Goal: Entertainment & Leisure: Browse casually

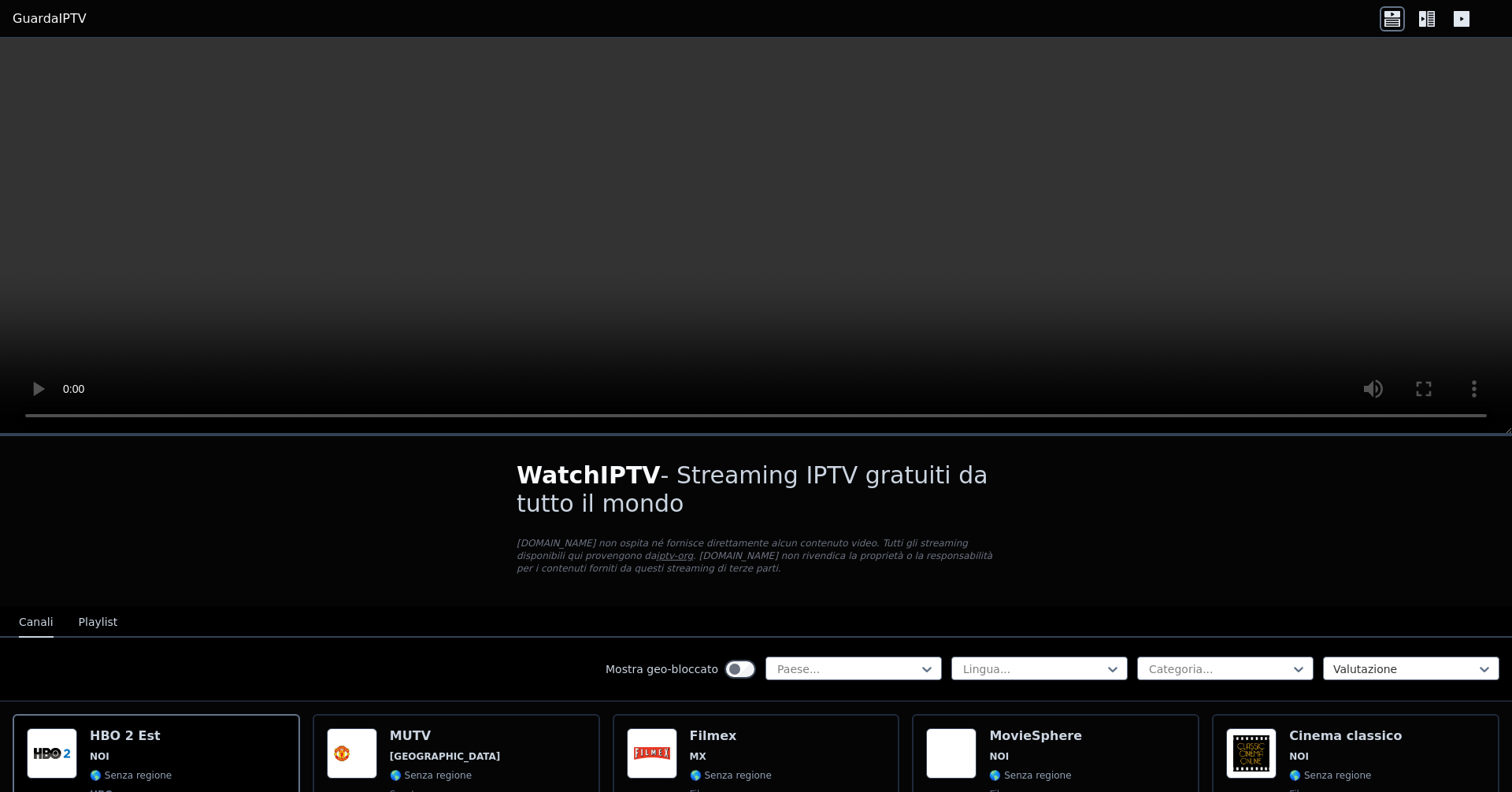
click at [1459, 14] on icon at bounding box center [1461, 19] width 15 height 15
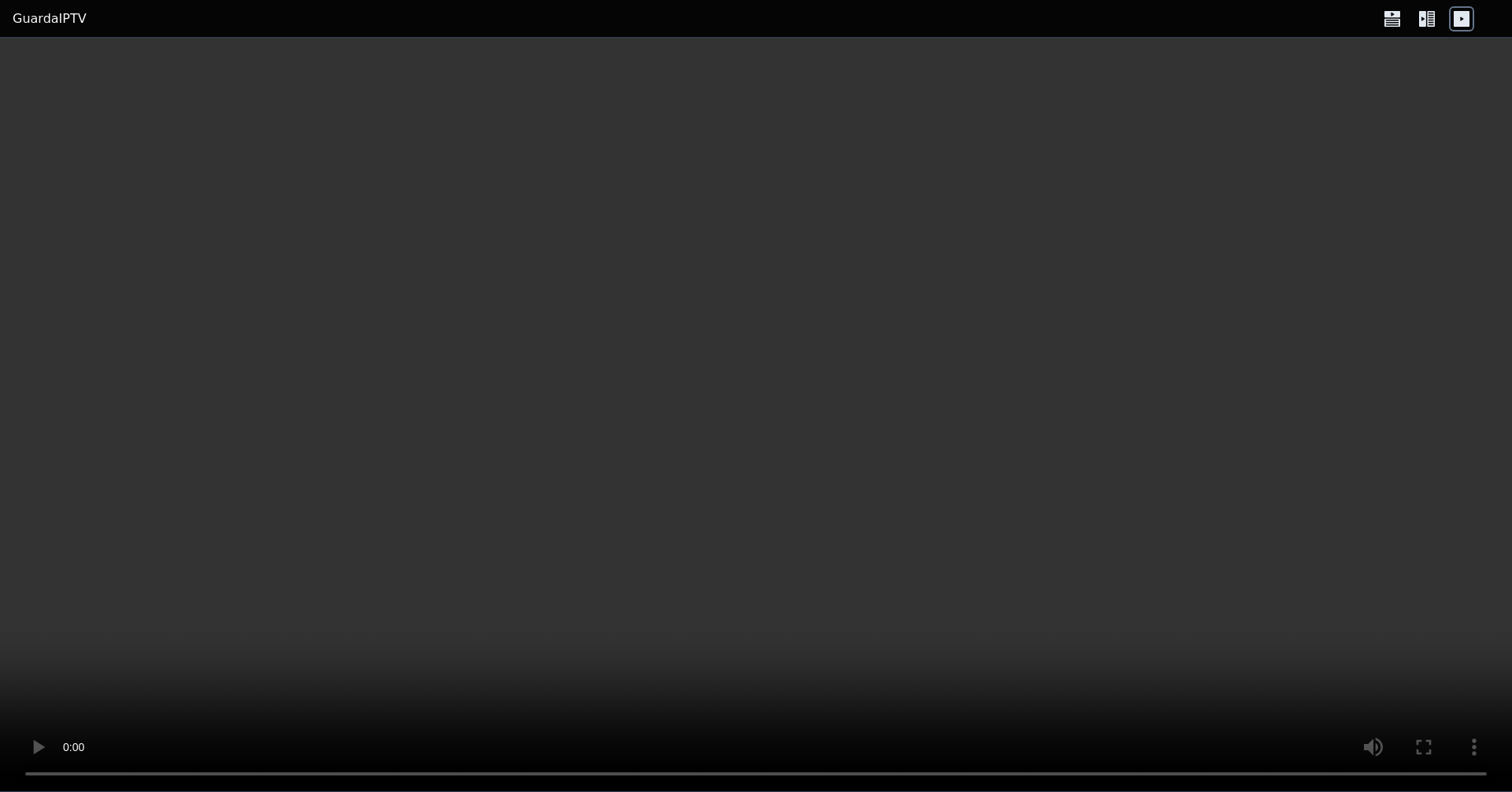
click at [1435, 21] on icon at bounding box center [1426, 18] width 25 height 25
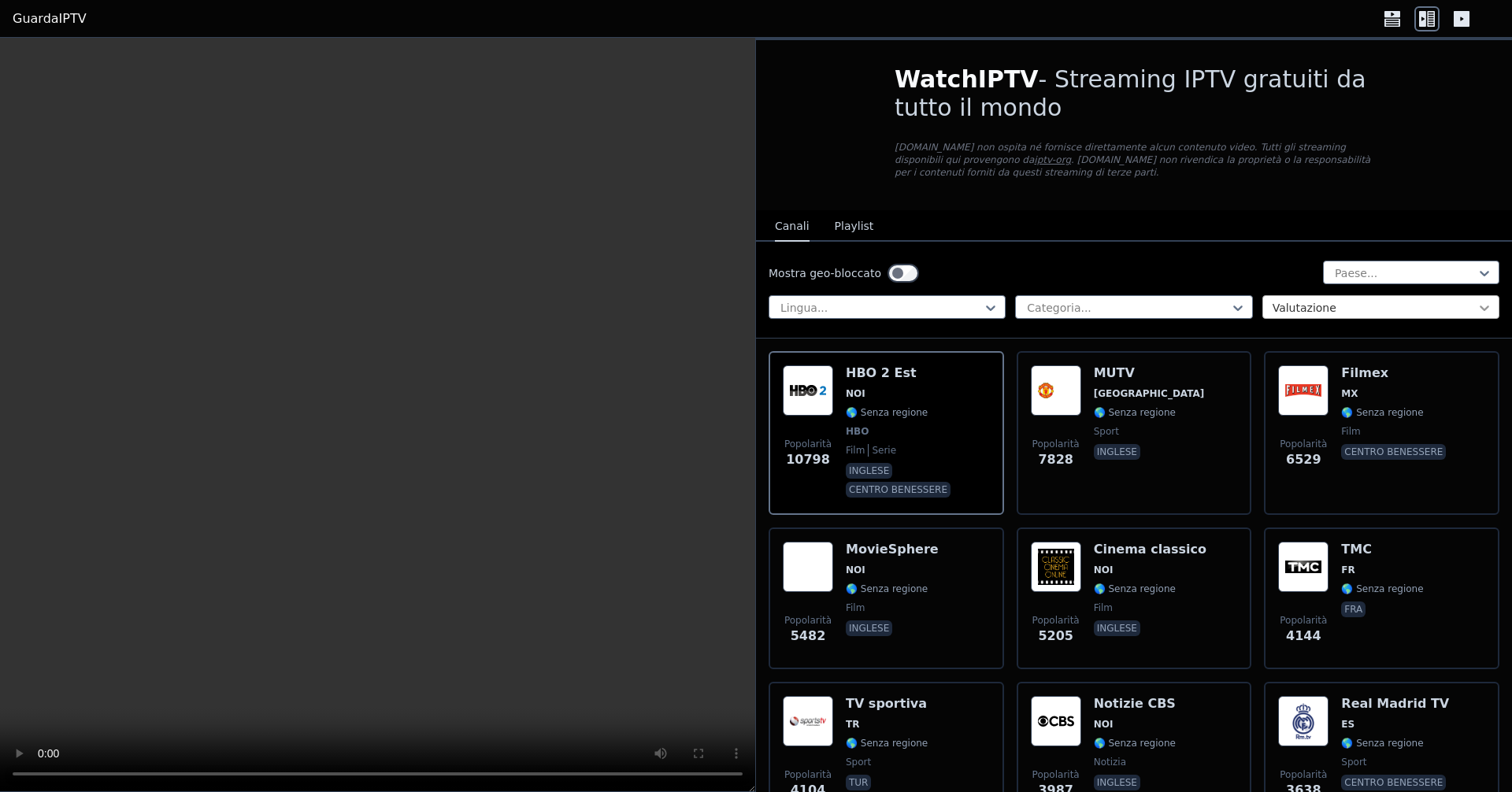
click at [1477, 306] on icon at bounding box center [1485, 307] width 15 height 15
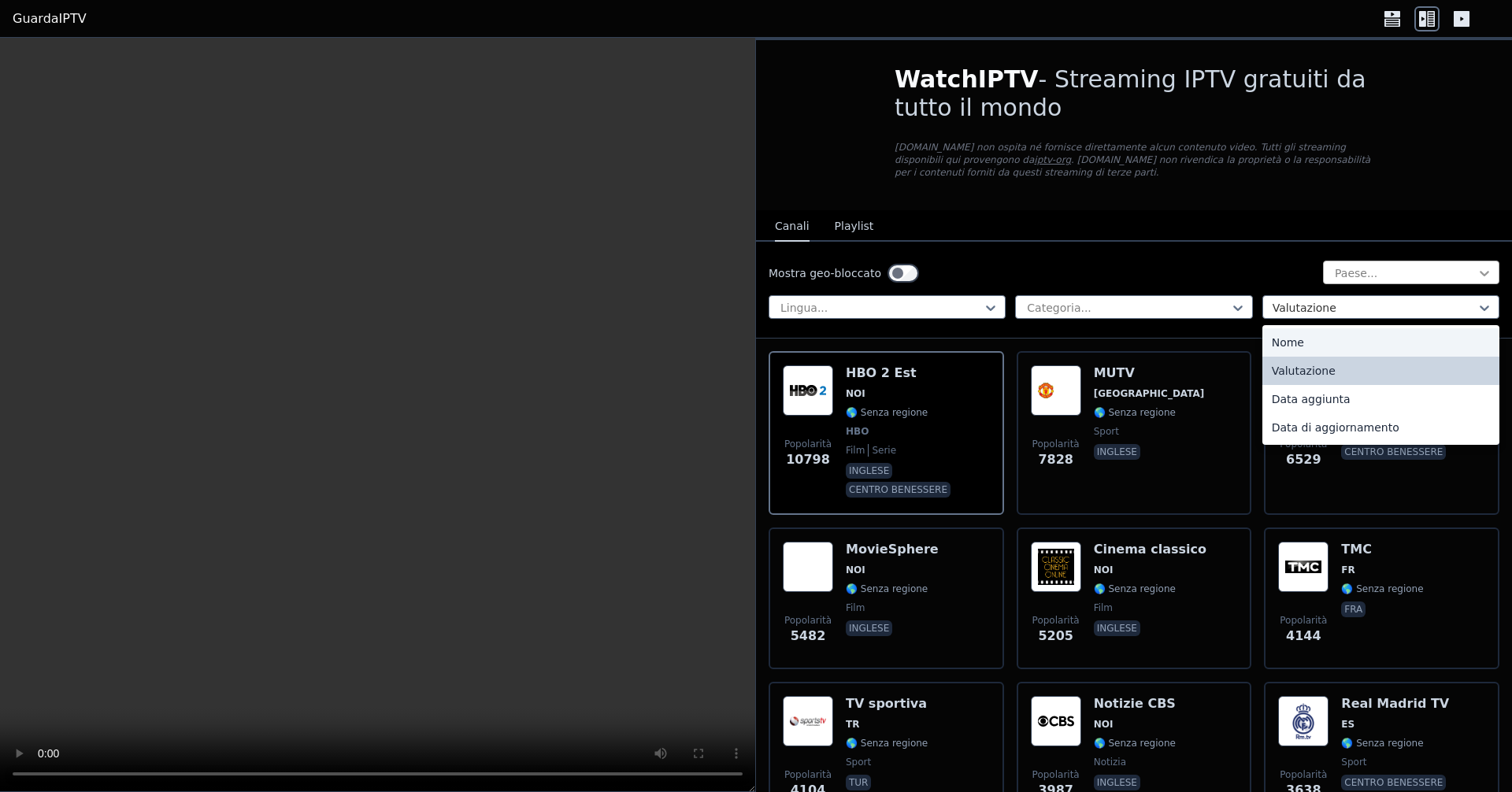
click at [1477, 270] on icon at bounding box center [1485, 273] width 15 height 15
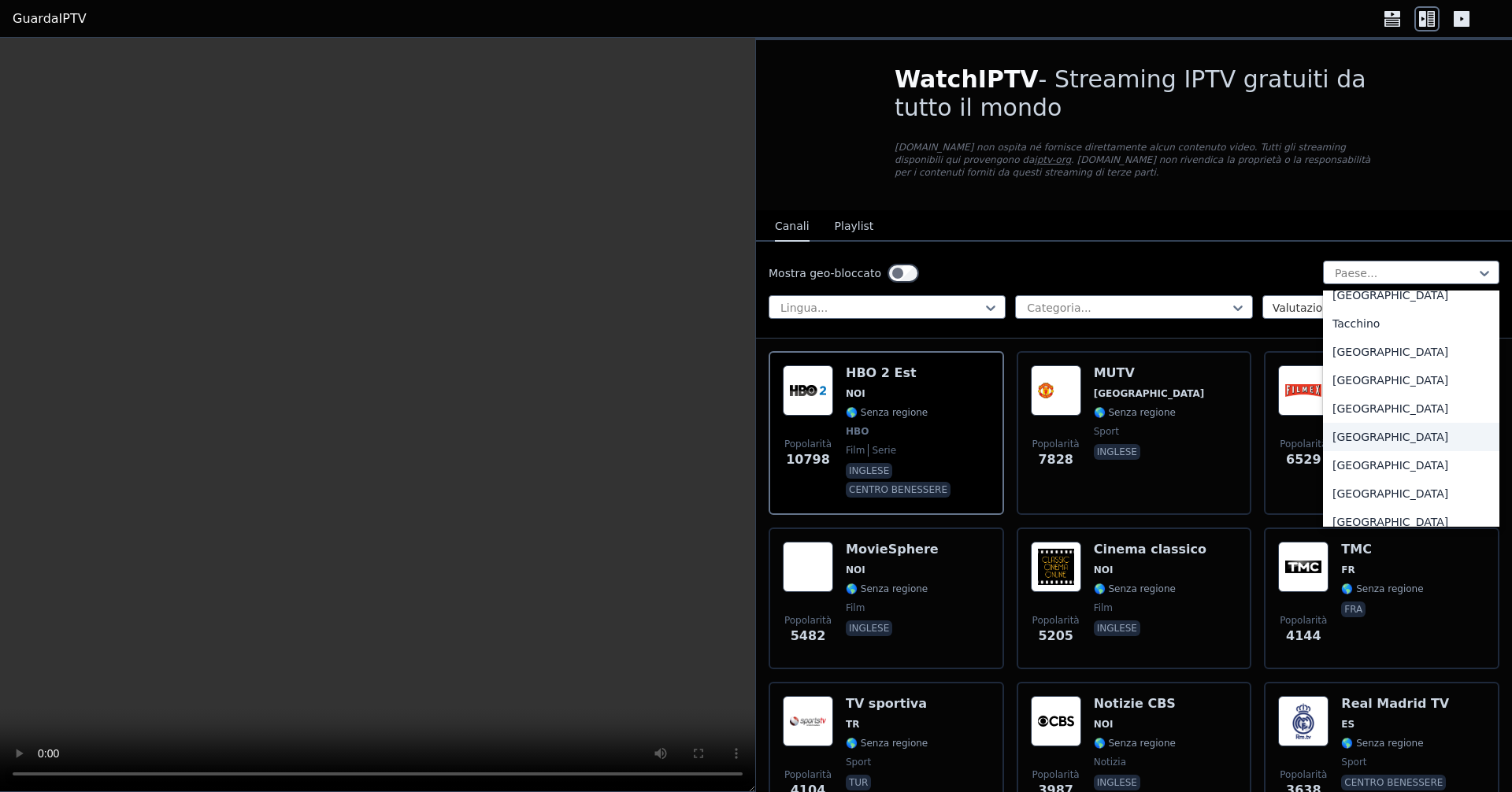
scroll to position [5510, 0]
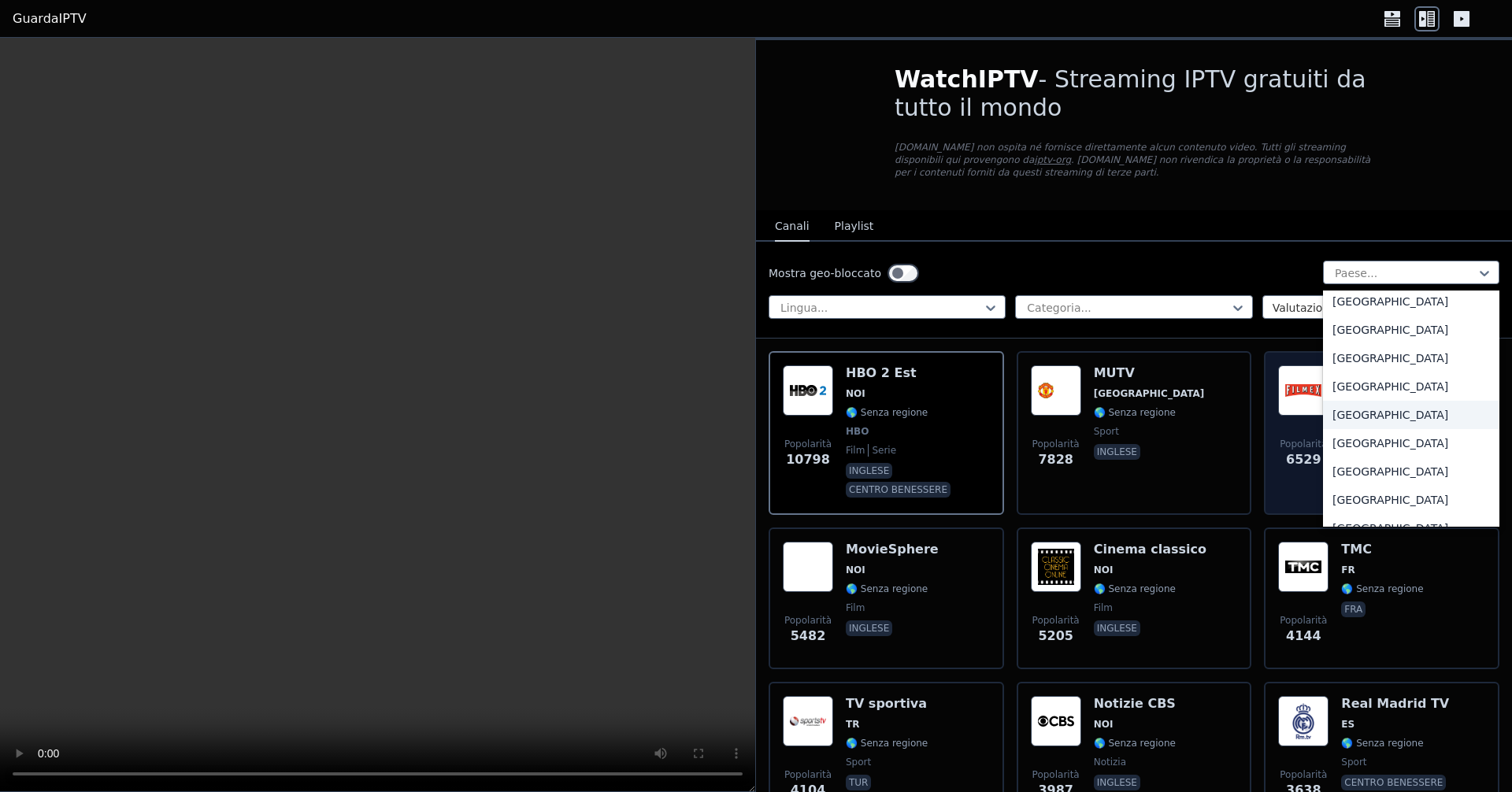
click at [1349, 408] on font "[GEOGRAPHIC_DATA]" at bounding box center [1389, 414] width 116 height 13
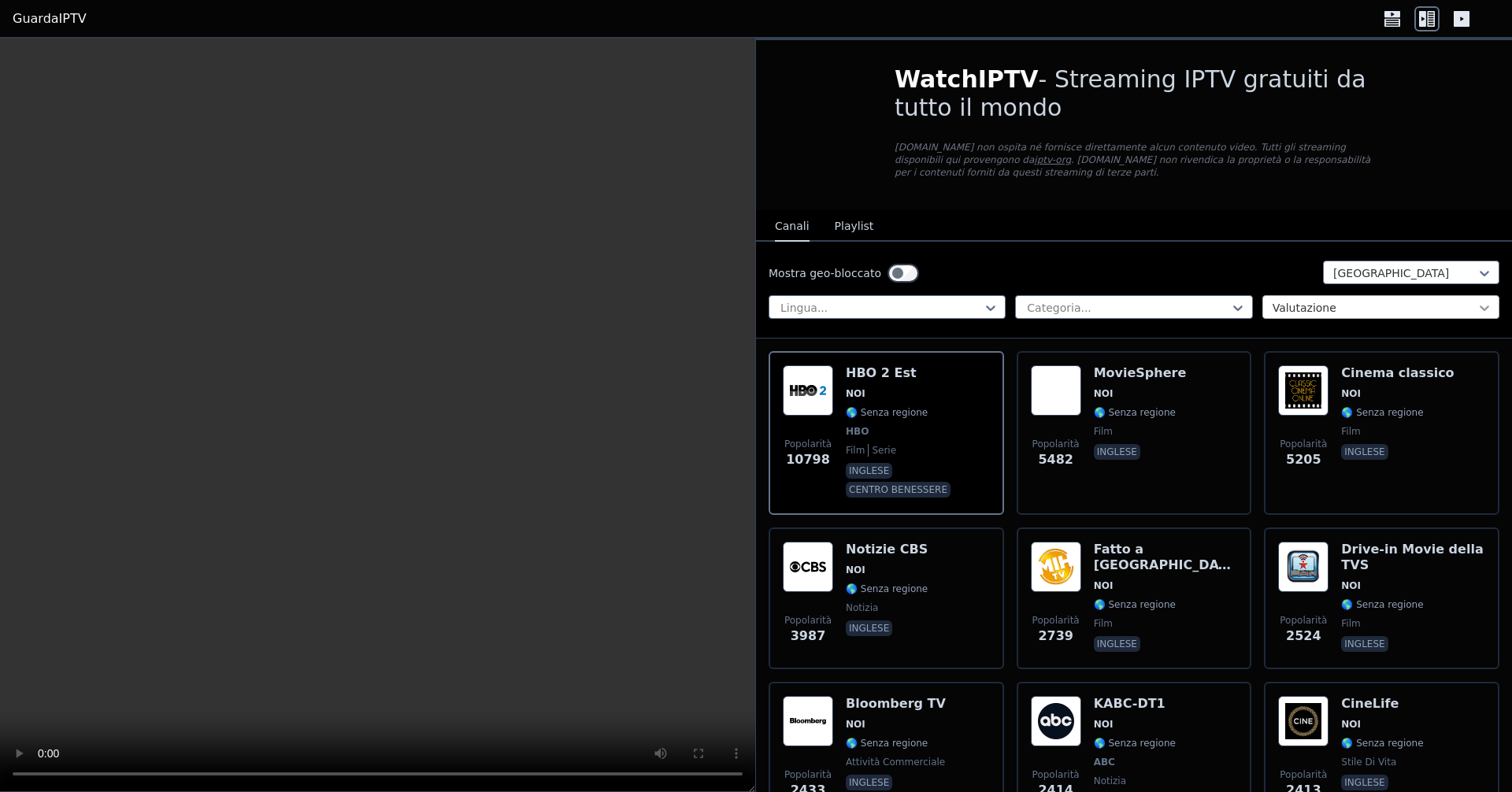
click at [1477, 312] on icon at bounding box center [1485, 307] width 15 height 15
click at [1482, 309] on div "Valutazione" at bounding box center [1381, 307] width 237 height 24
click at [1231, 301] on icon at bounding box center [1238, 307] width 15 height 15
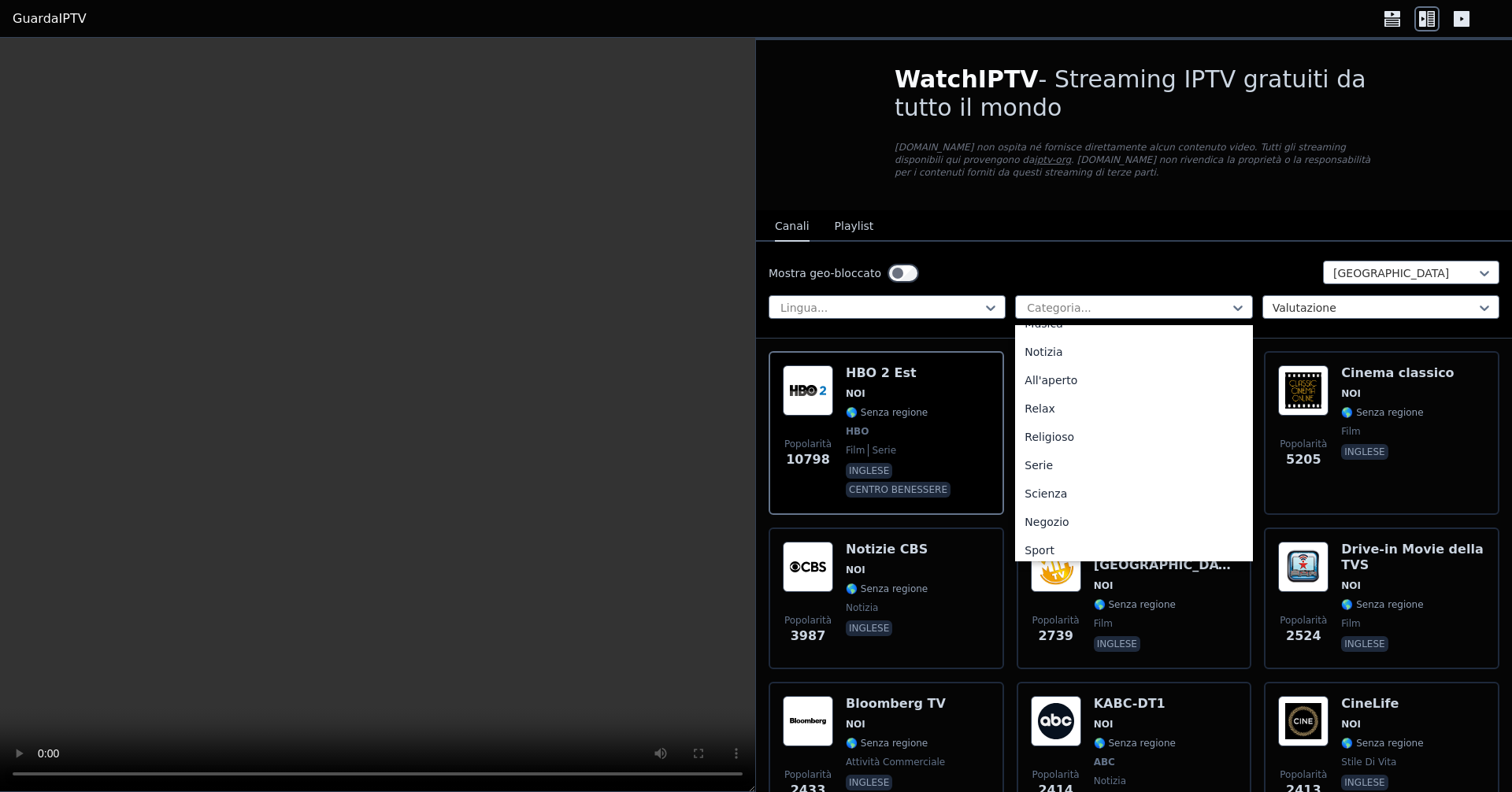
scroll to position [535, 0]
click at [1053, 485] on div "Sport" at bounding box center [1133, 487] width 237 height 28
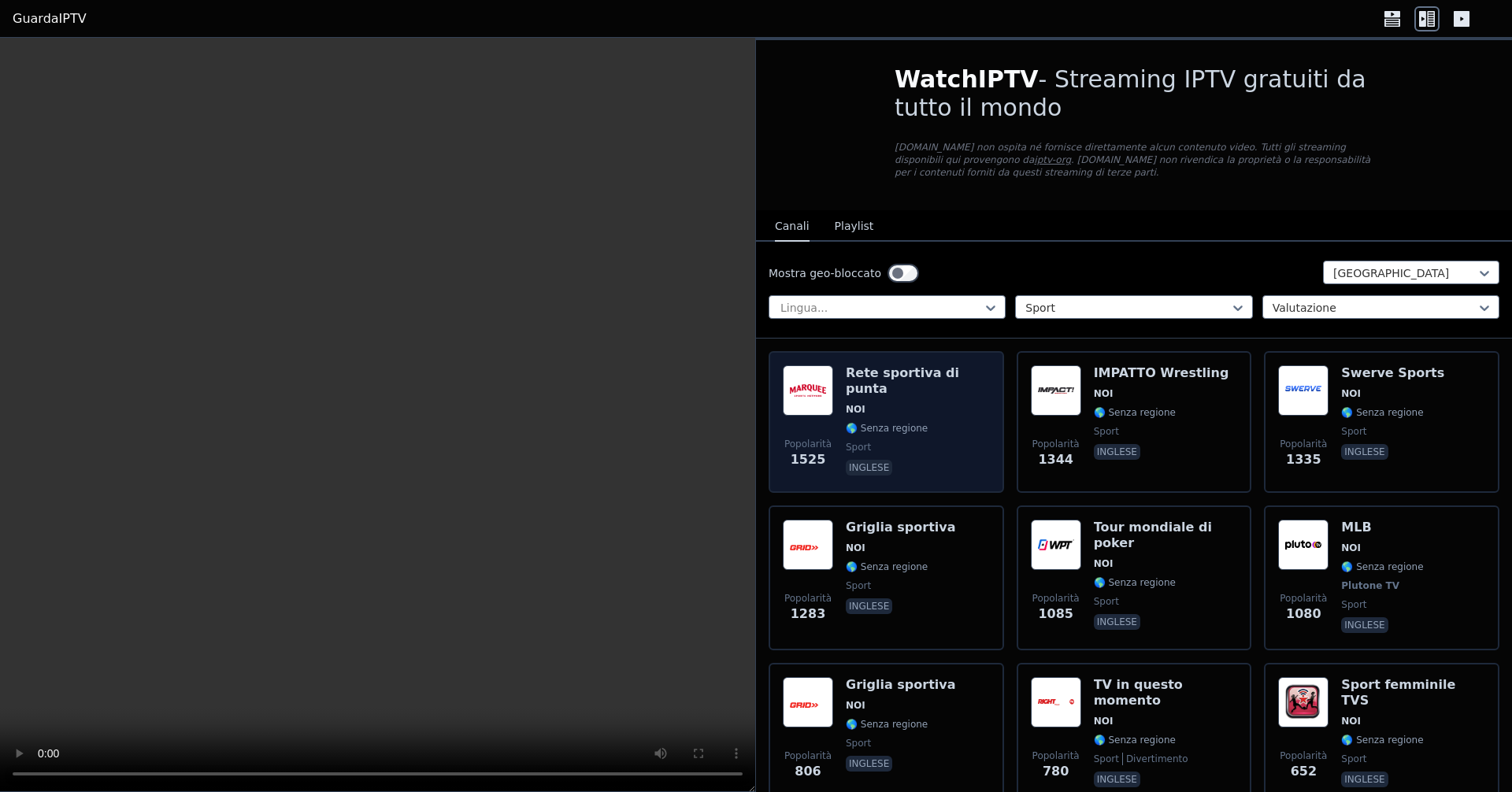
click at [893, 441] on span "sport" at bounding box center [917, 447] width 144 height 13
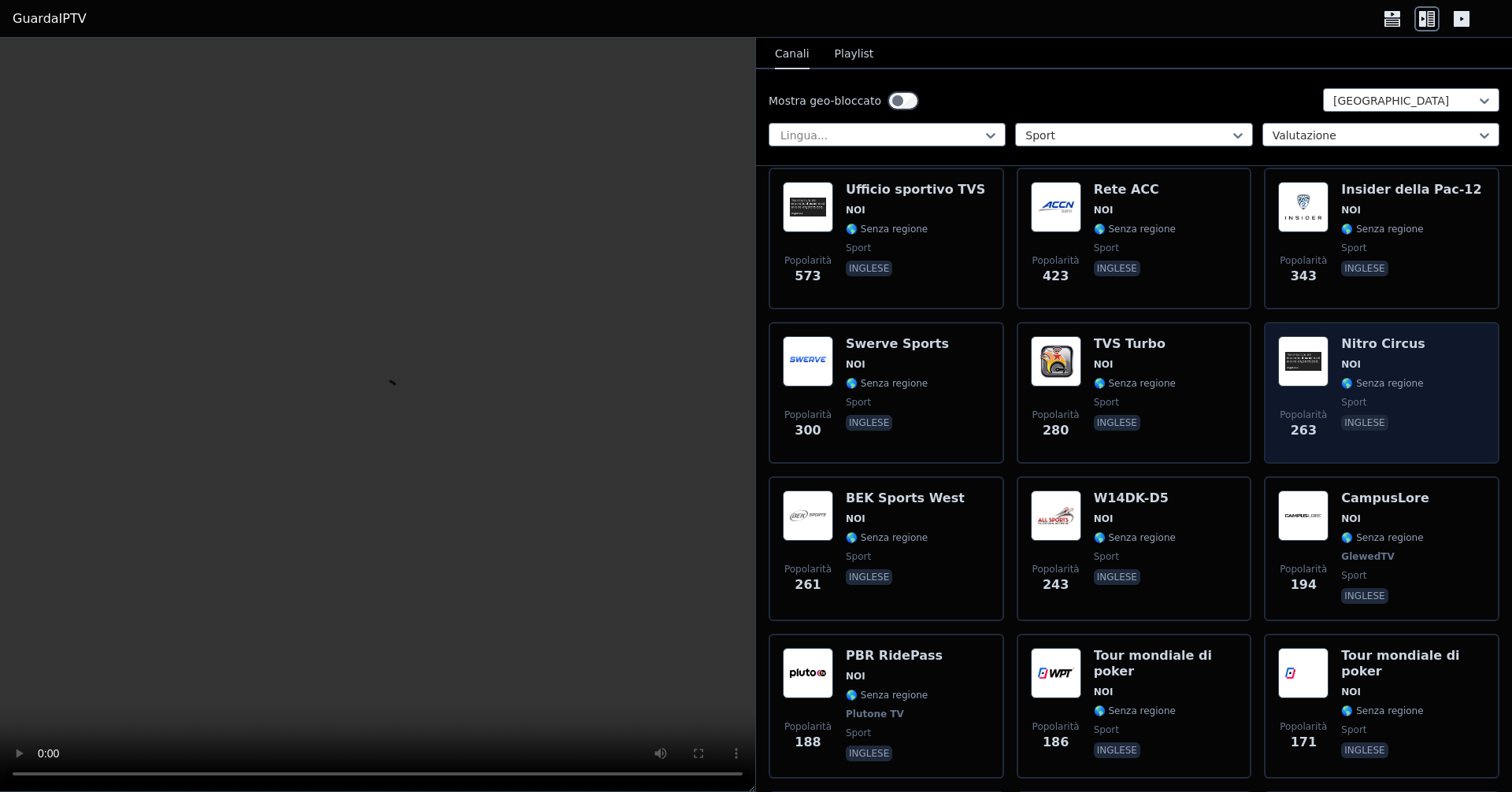
scroll to position [860, 0]
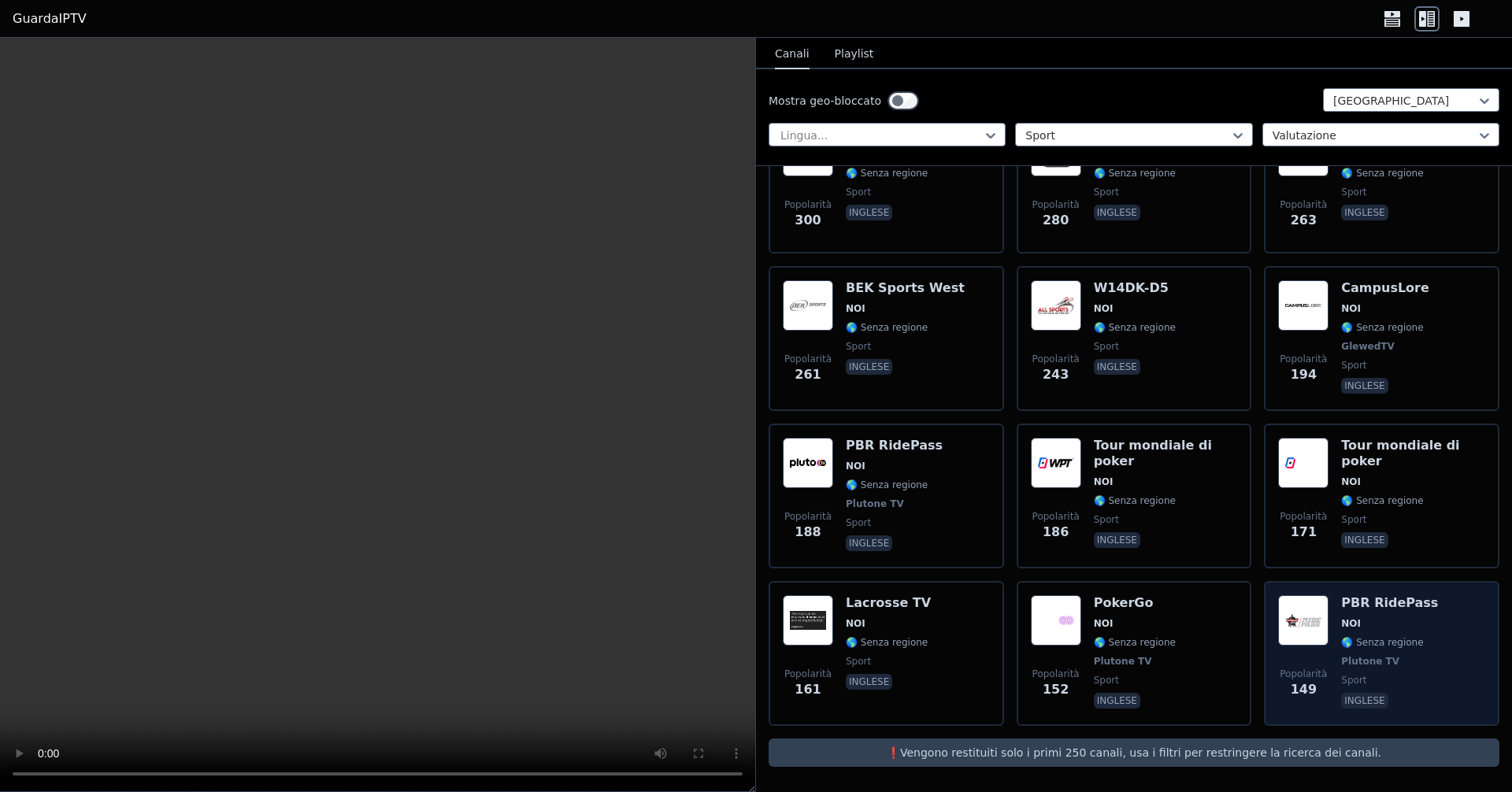
click at [1413, 664] on div "Popolarità 149 PBR RidePass NOI 🌎 Senza regione Plutone TV sport inglese" at bounding box center [1382, 653] width 207 height 116
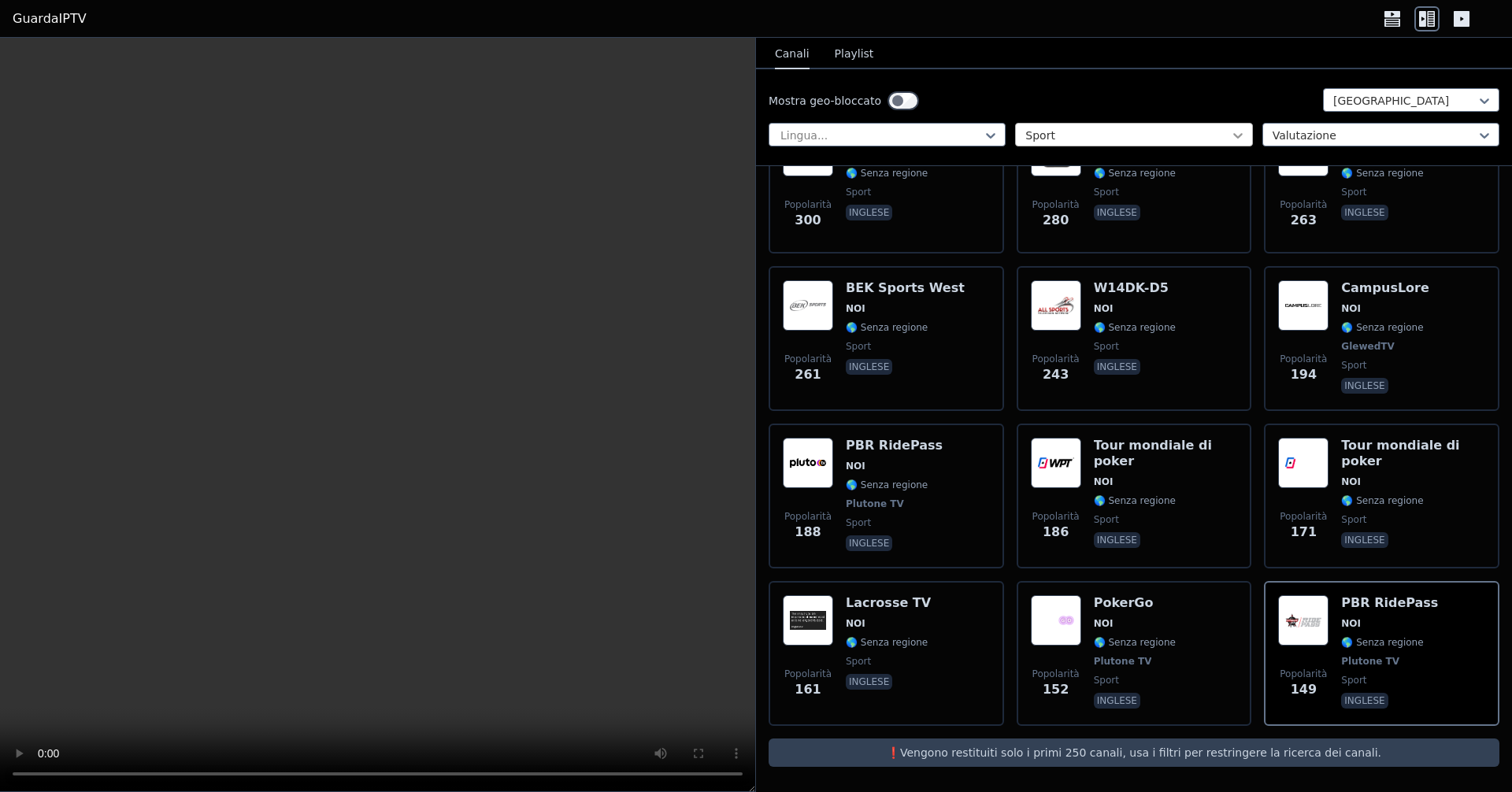
click at [1230, 129] on icon at bounding box center [1238, 135] width 15 height 15
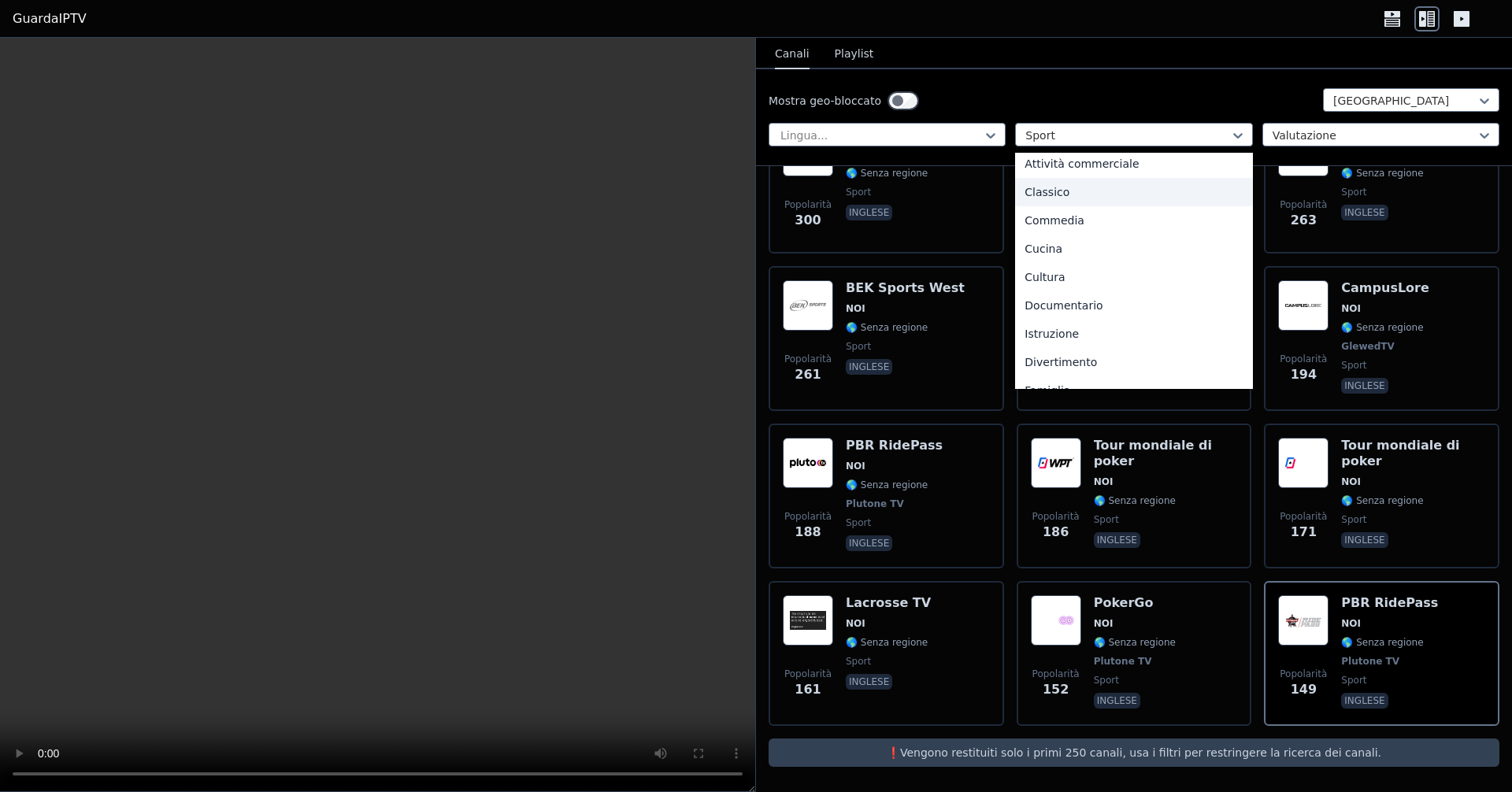
scroll to position [0, 0]
click at [1109, 176] on div "Tutte le categorie" at bounding box center [1133, 170] width 237 height 28
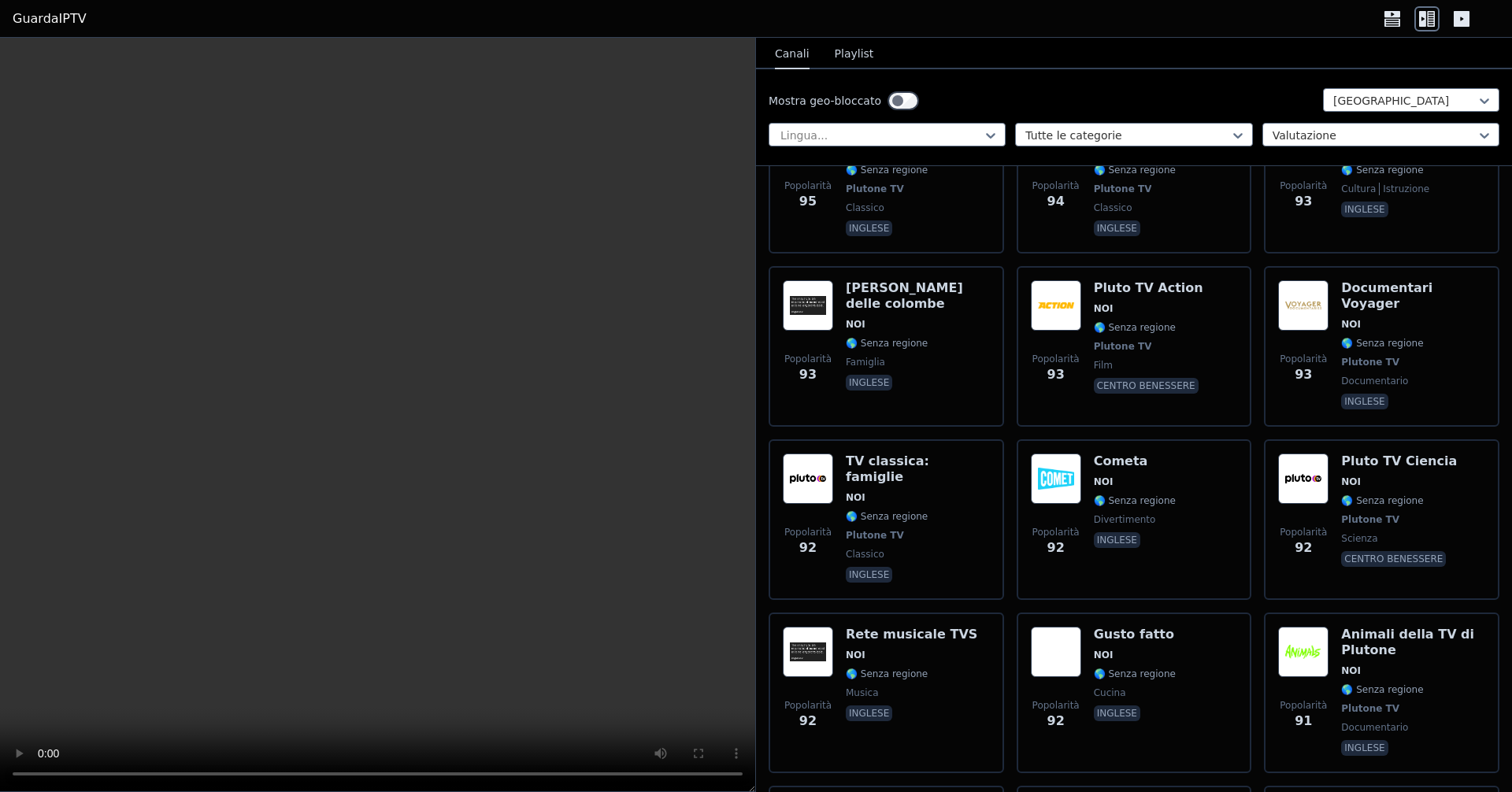
scroll to position [13199, 0]
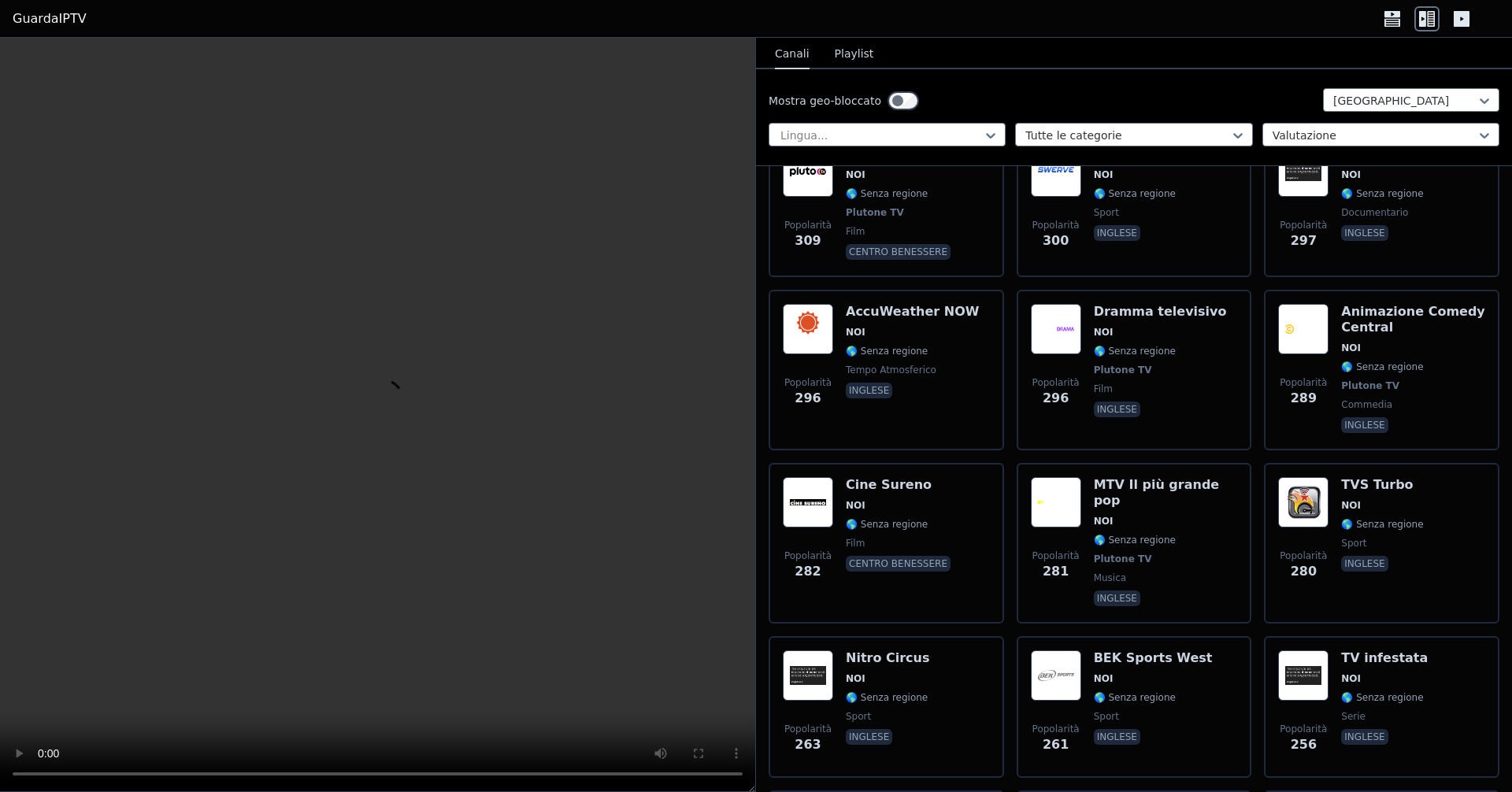
scroll to position [5249, 0]
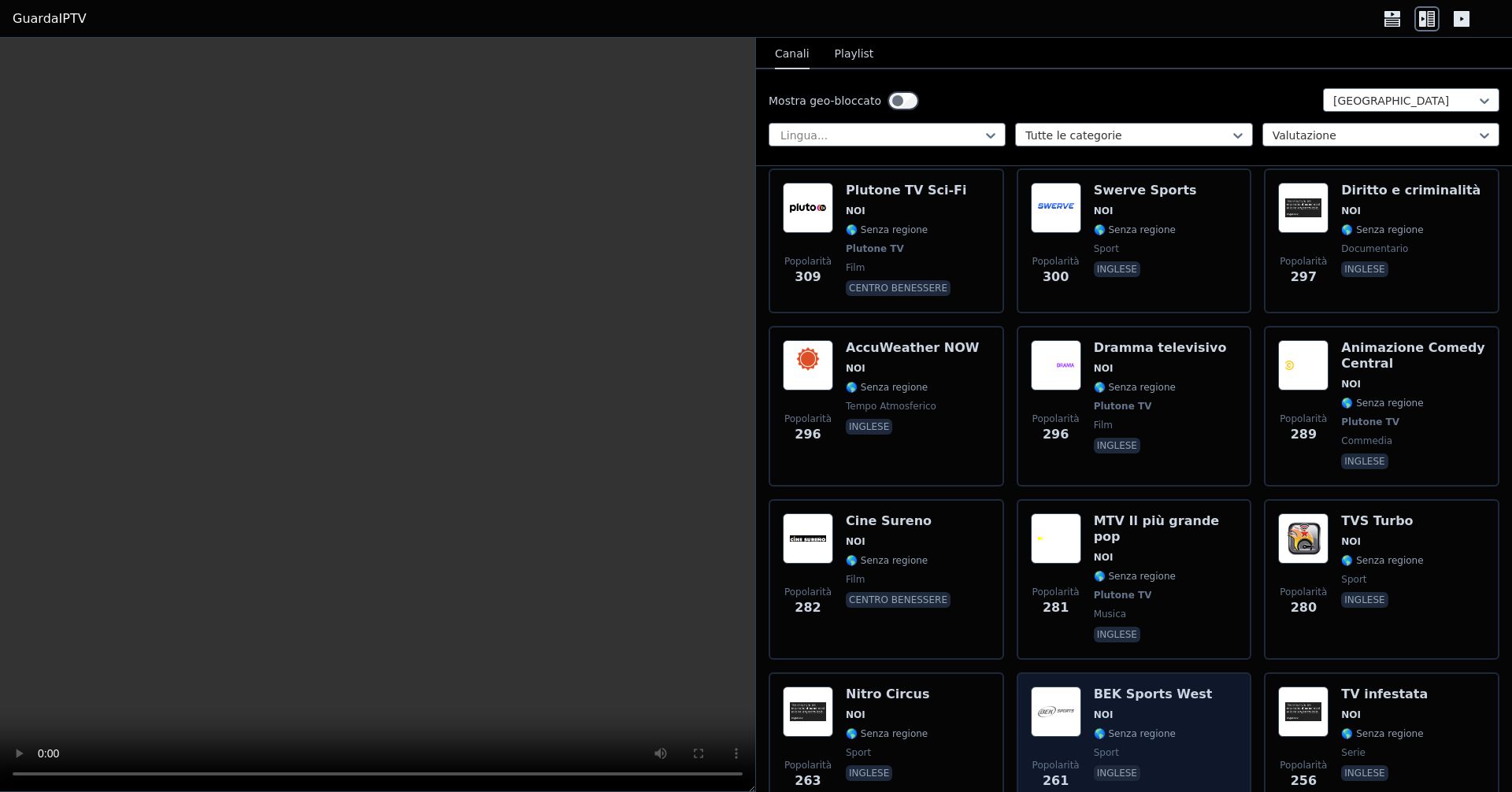
click at [1118, 687] on font "BEK Sports West" at bounding box center [1153, 694] width 119 height 15
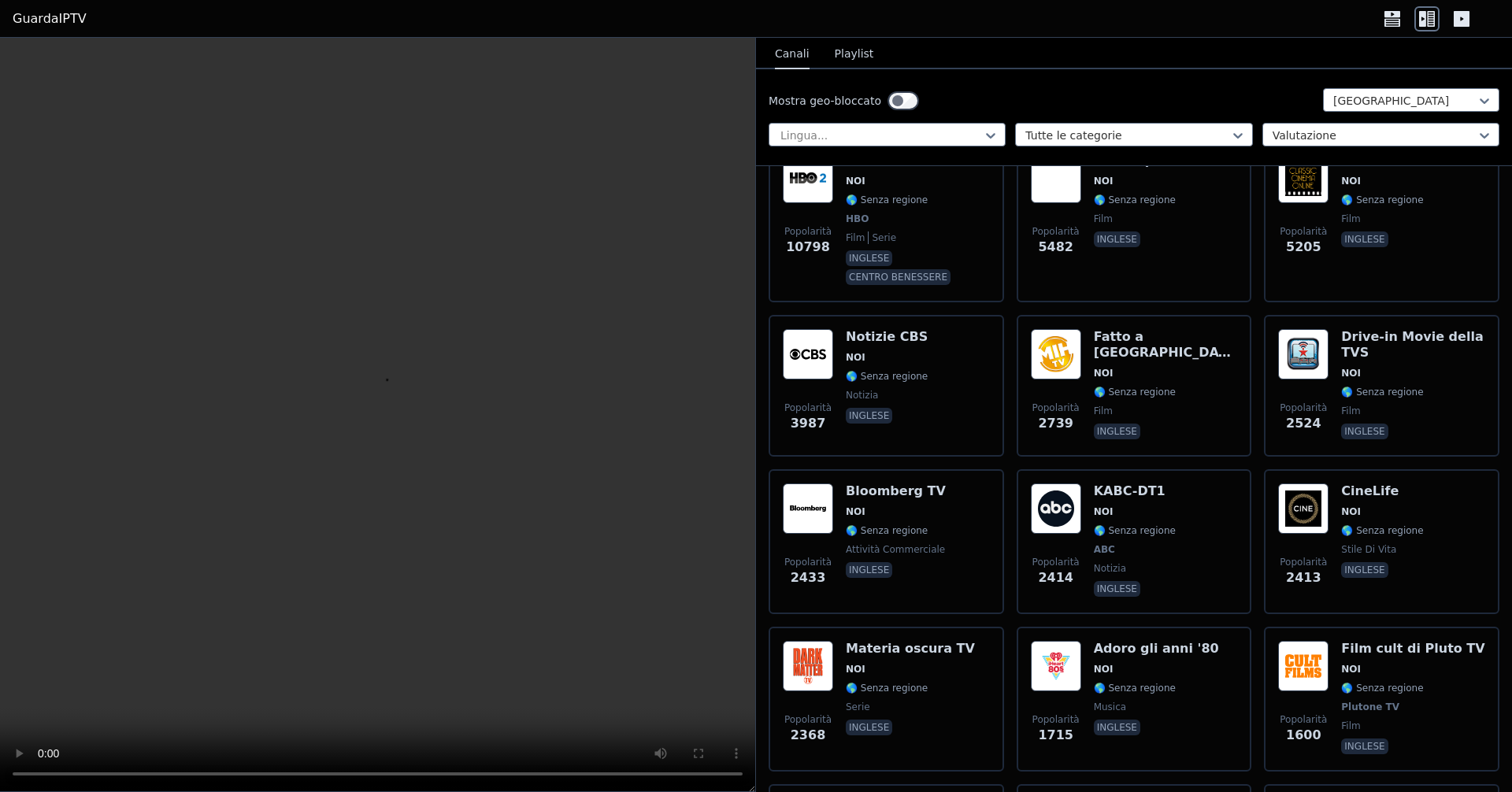
scroll to position [211, 0]
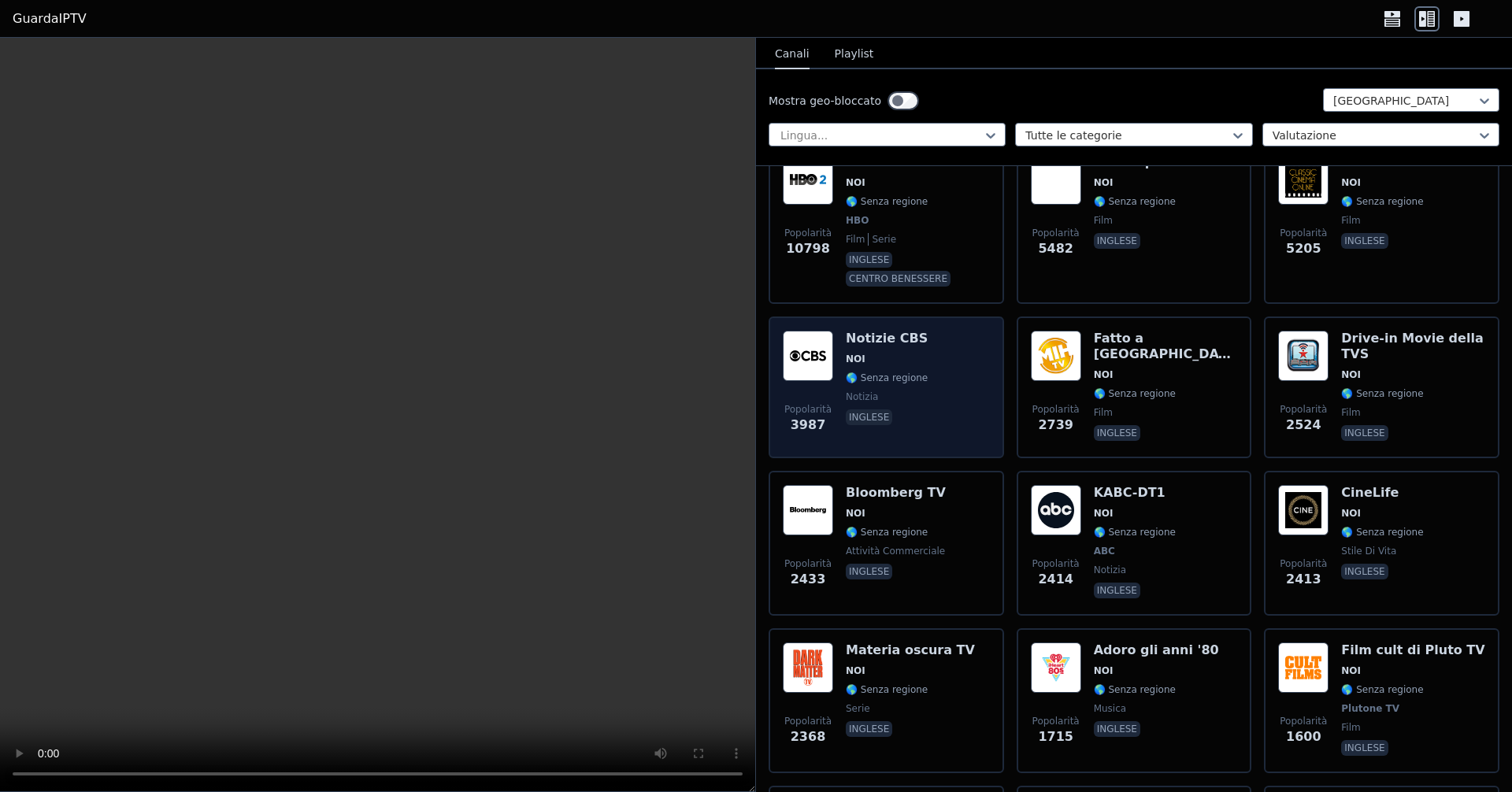
click at [864, 353] on span "NOI" at bounding box center [887, 359] width 82 height 13
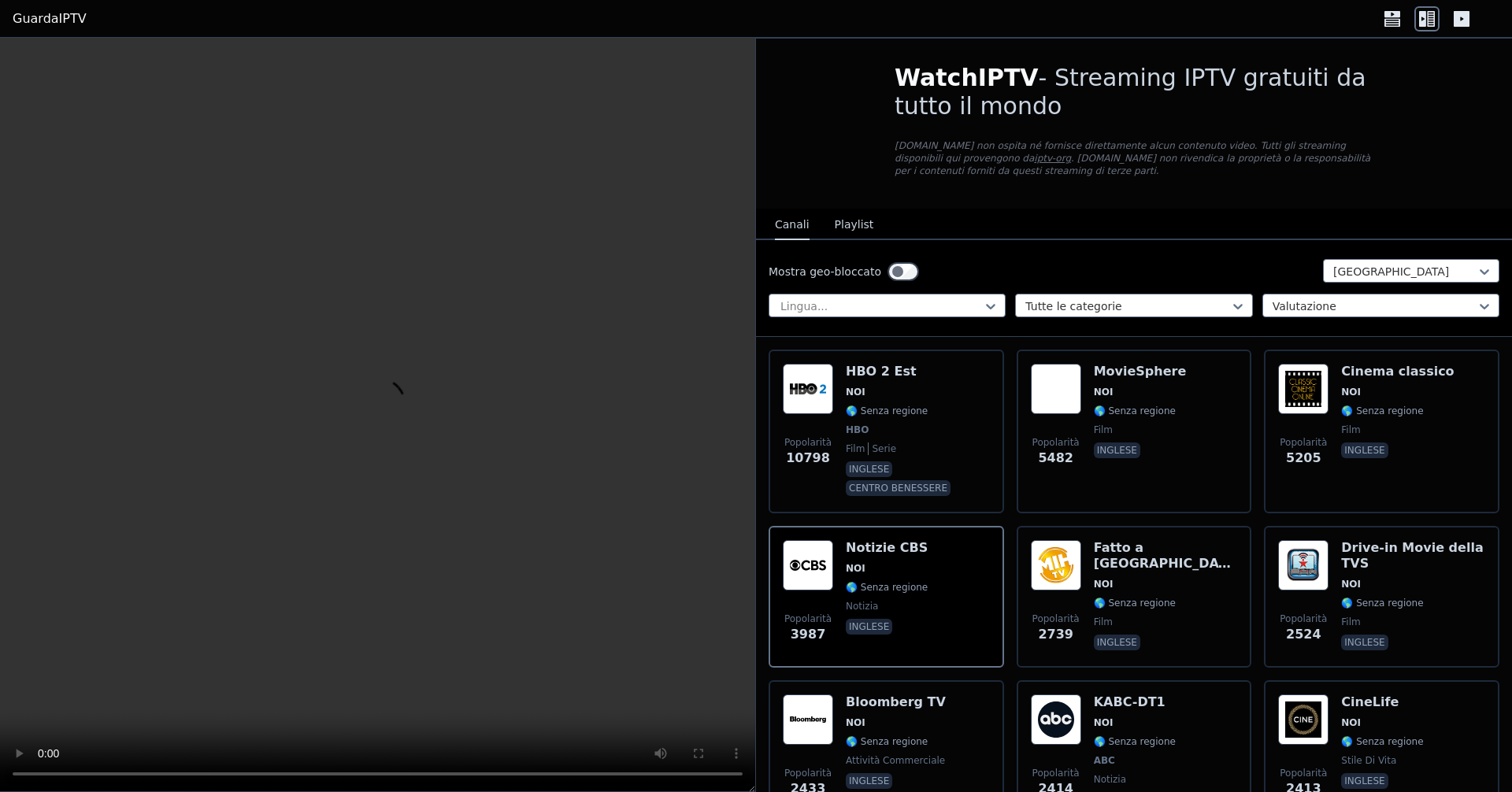
scroll to position [0, 0]
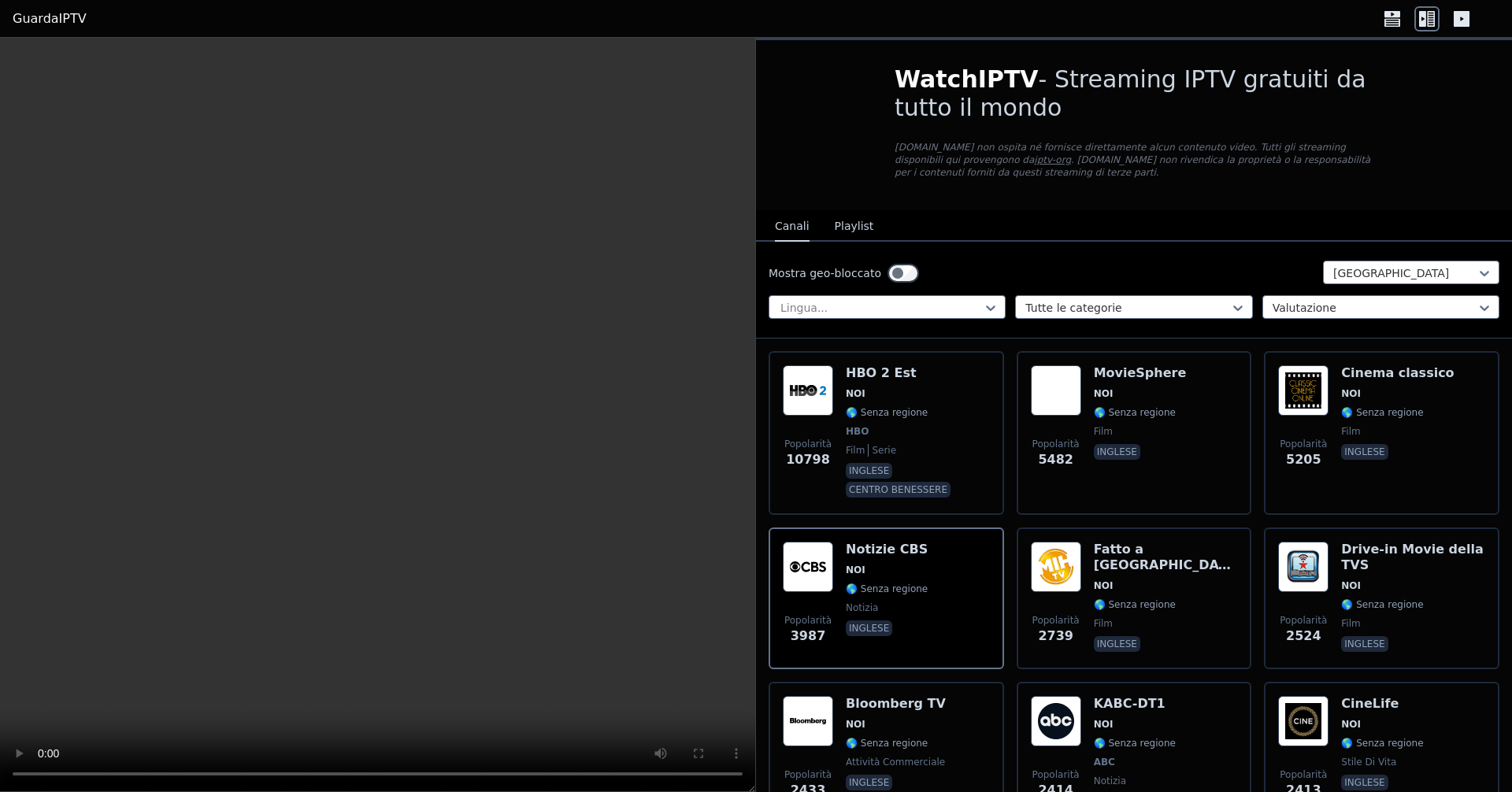
click at [843, 214] on button "Playlist" at bounding box center [854, 226] width 39 height 30
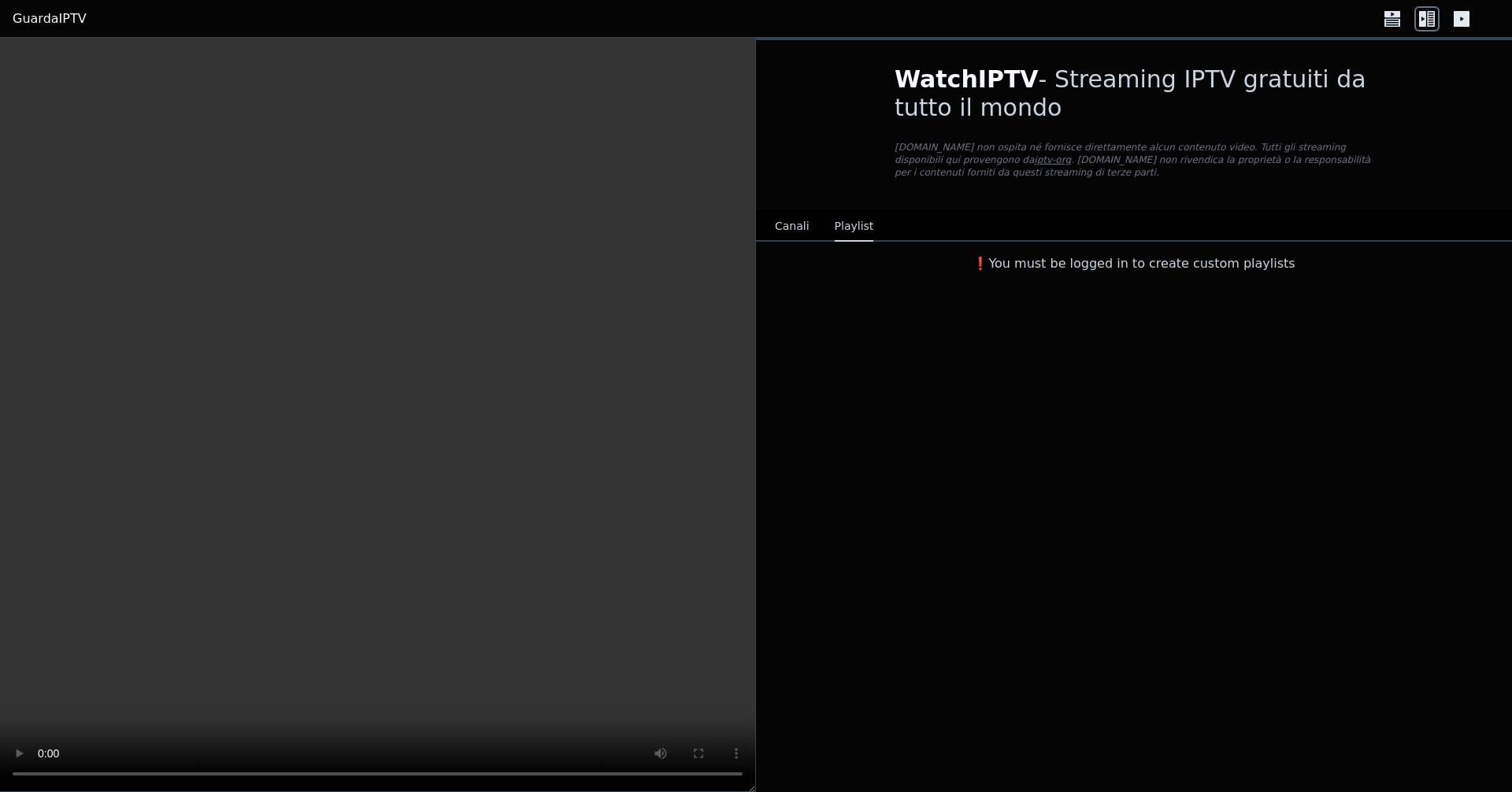
click at [801, 219] on font "Canali" at bounding box center [792, 225] width 34 height 13
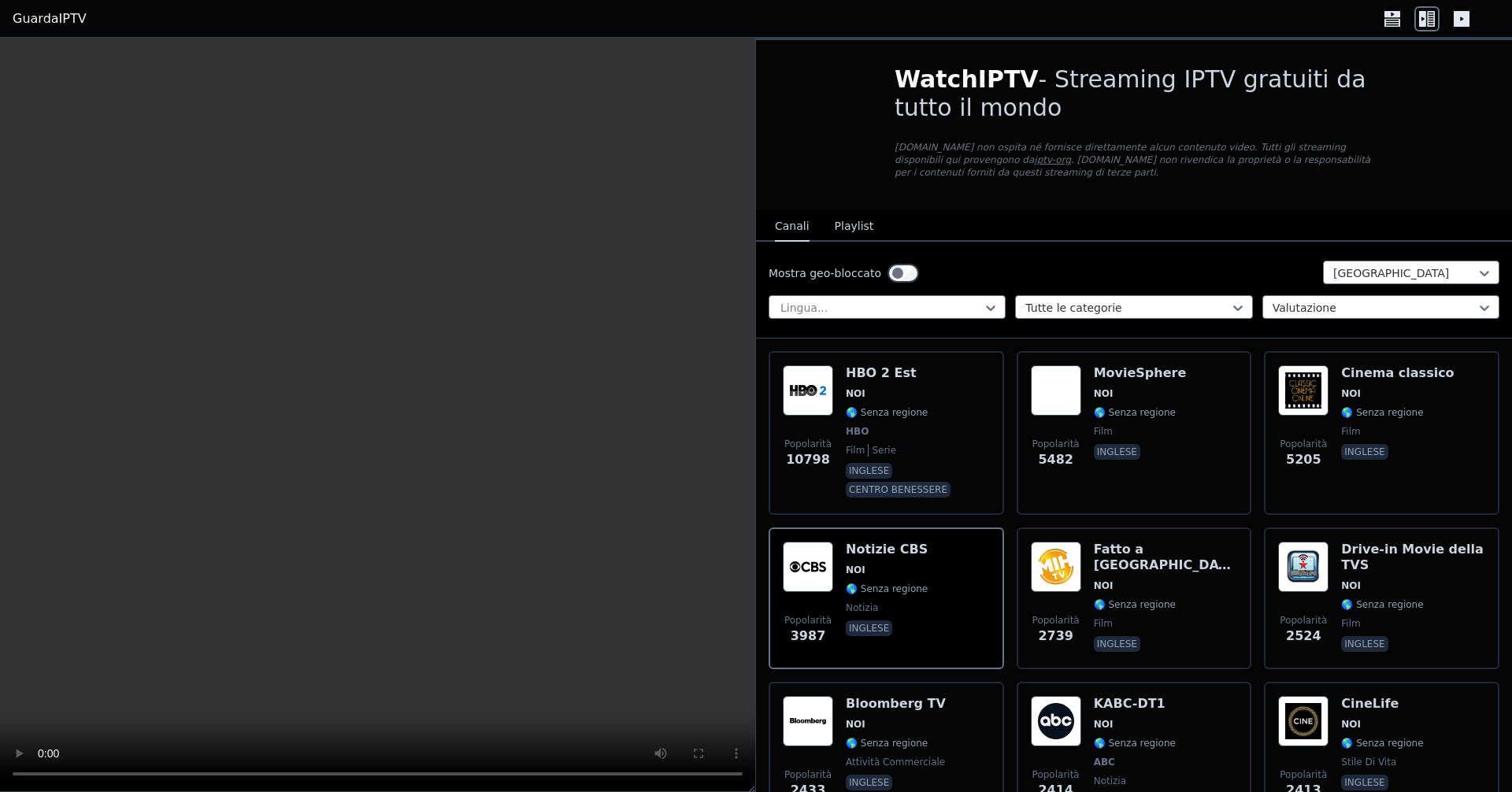
click at [40, 19] on font "GuardaIPTV" at bounding box center [50, 18] width 74 height 15
click at [39, 21] on font "GuardaIPTV" at bounding box center [50, 18] width 74 height 15
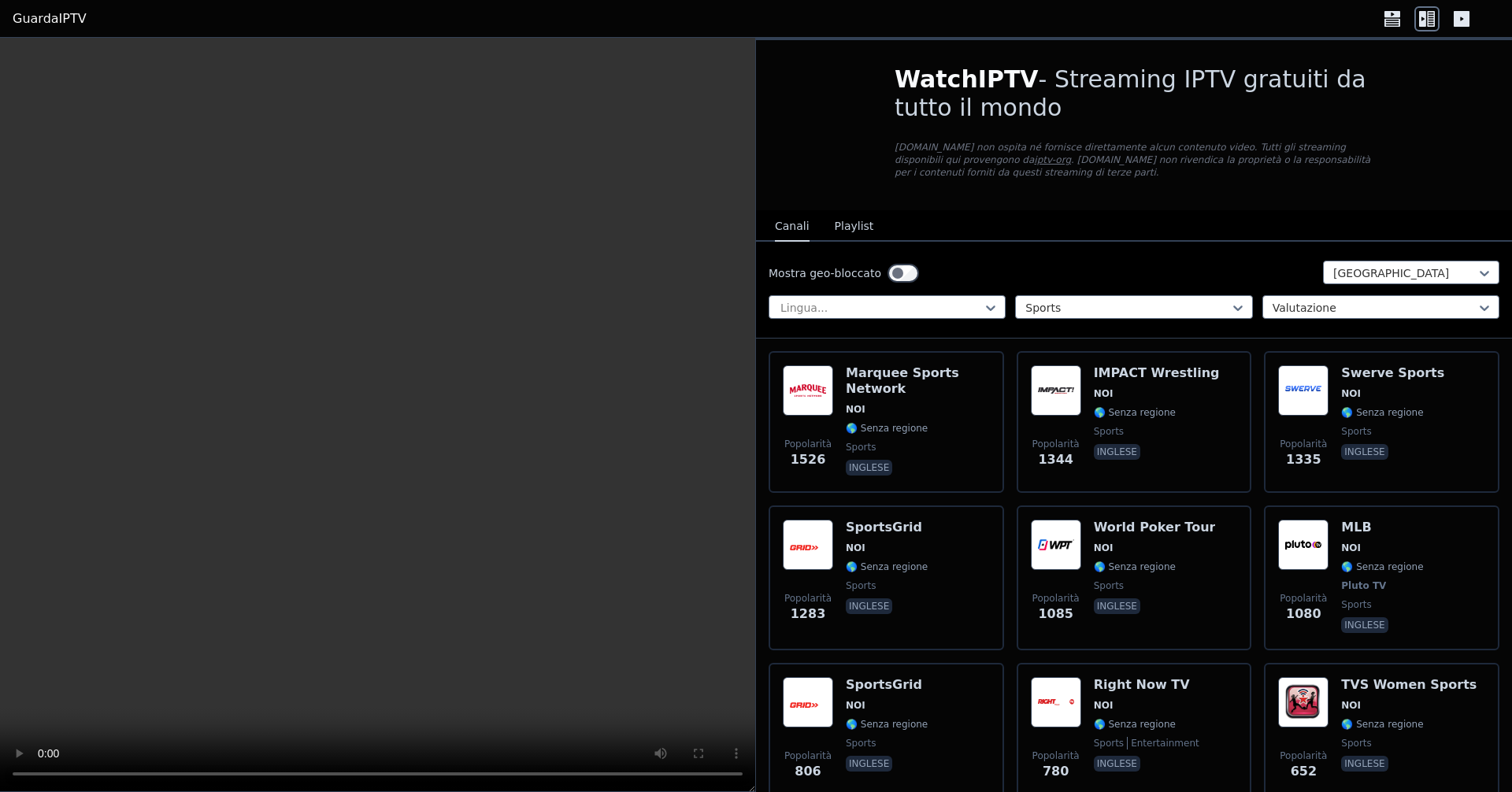
click at [1385, 12] on icon at bounding box center [1392, 14] width 15 height 6
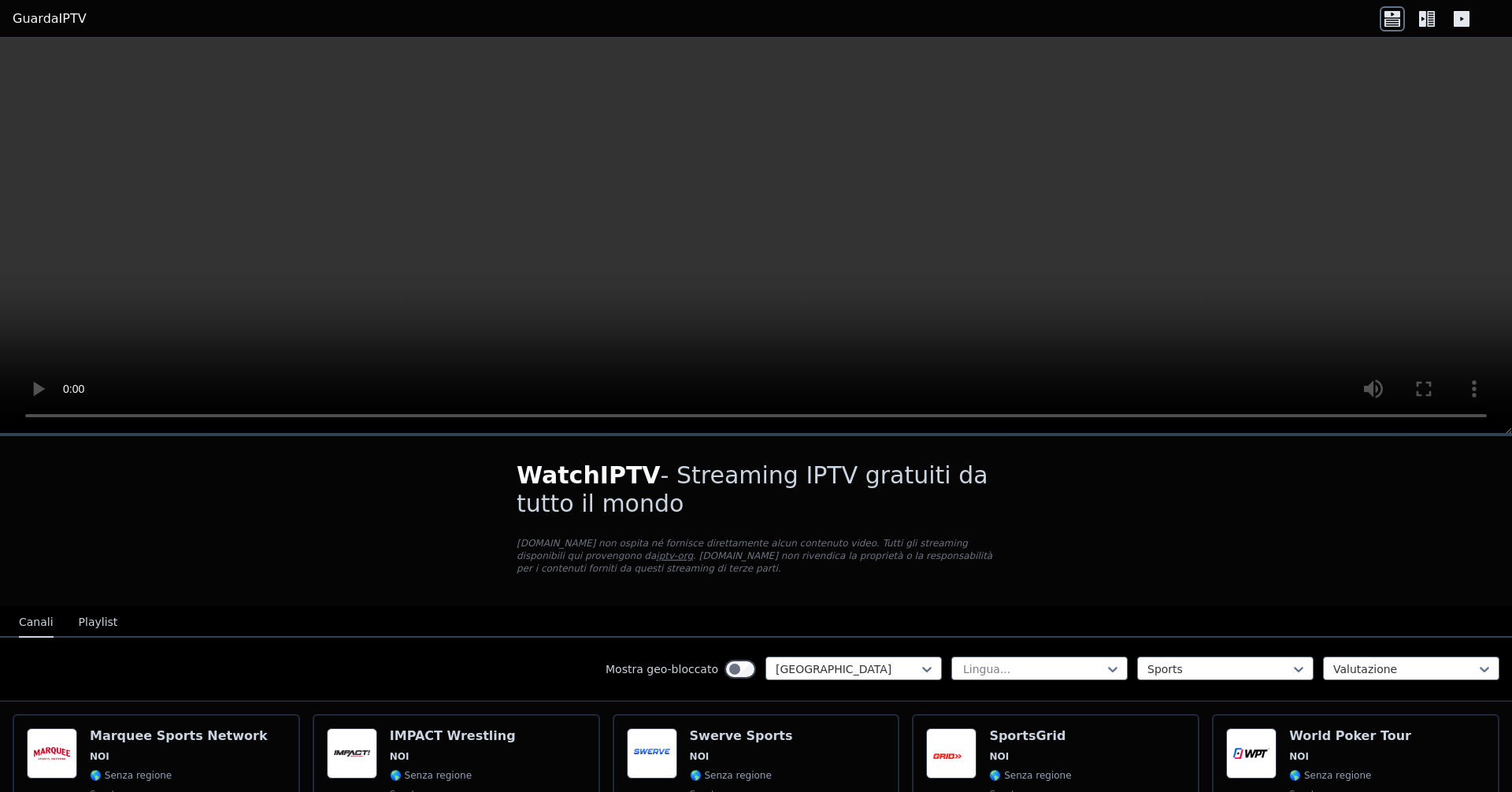
click at [1426, 20] on icon at bounding box center [1426, 18] width 25 height 25
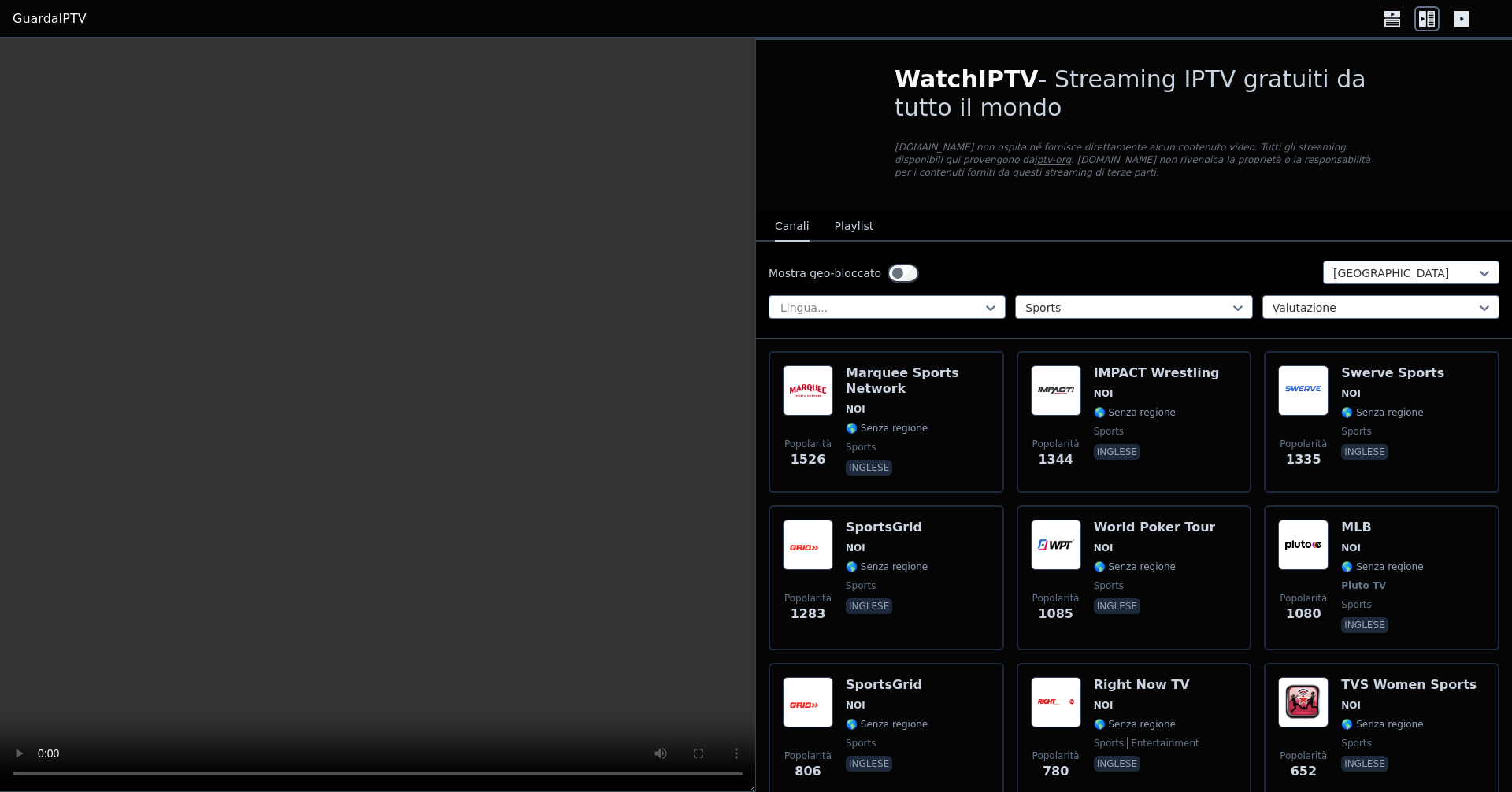
click at [1455, 15] on icon at bounding box center [1461, 19] width 15 height 15
